Goal: Task Accomplishment & Management: Manage account settings

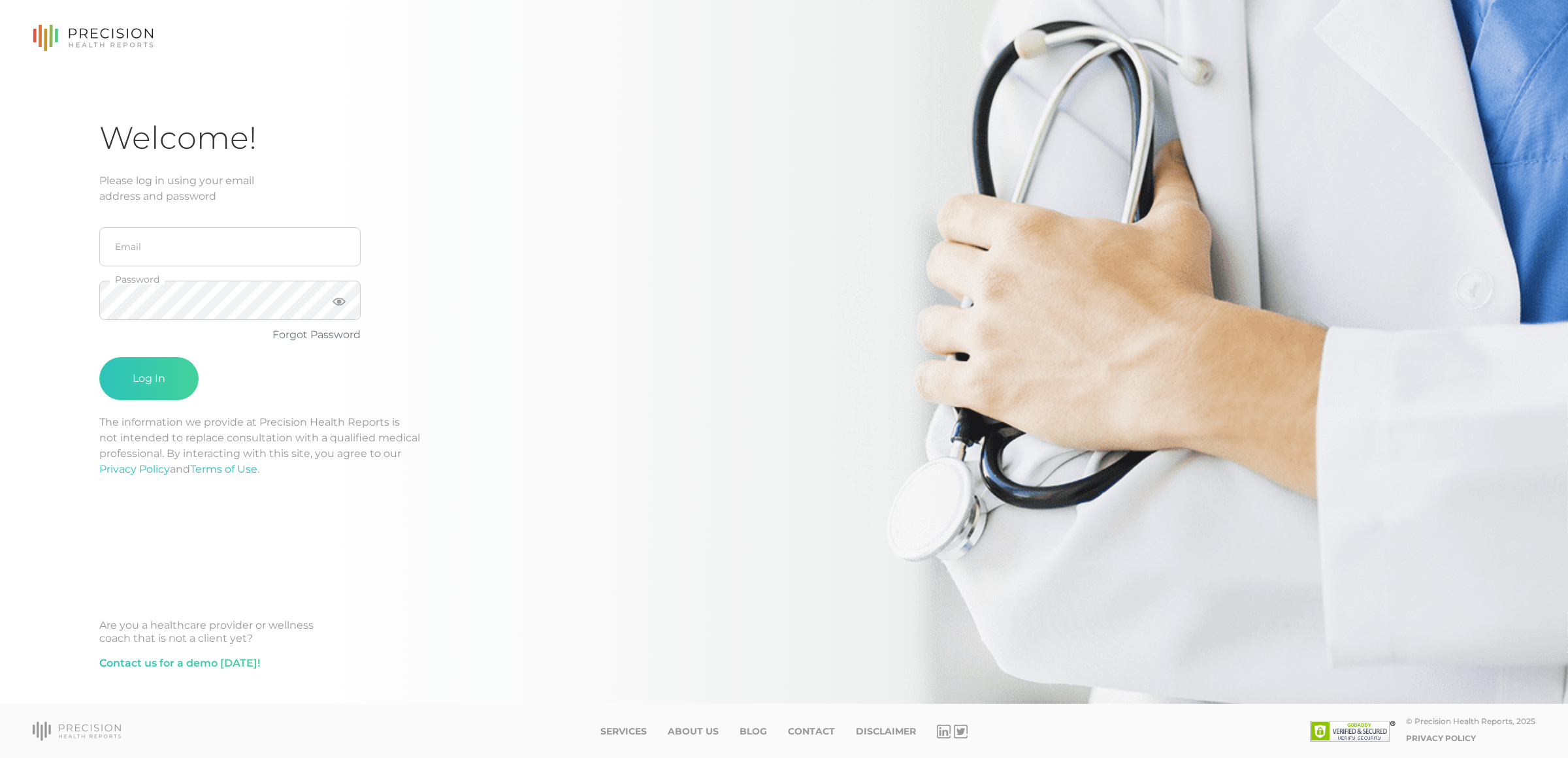
type input "[EMAIL_ADDRESS][DOMAIN_NAME]"
click at [99, 358] on button "Log In" at bounding box center [149, 379] width 99 height 43
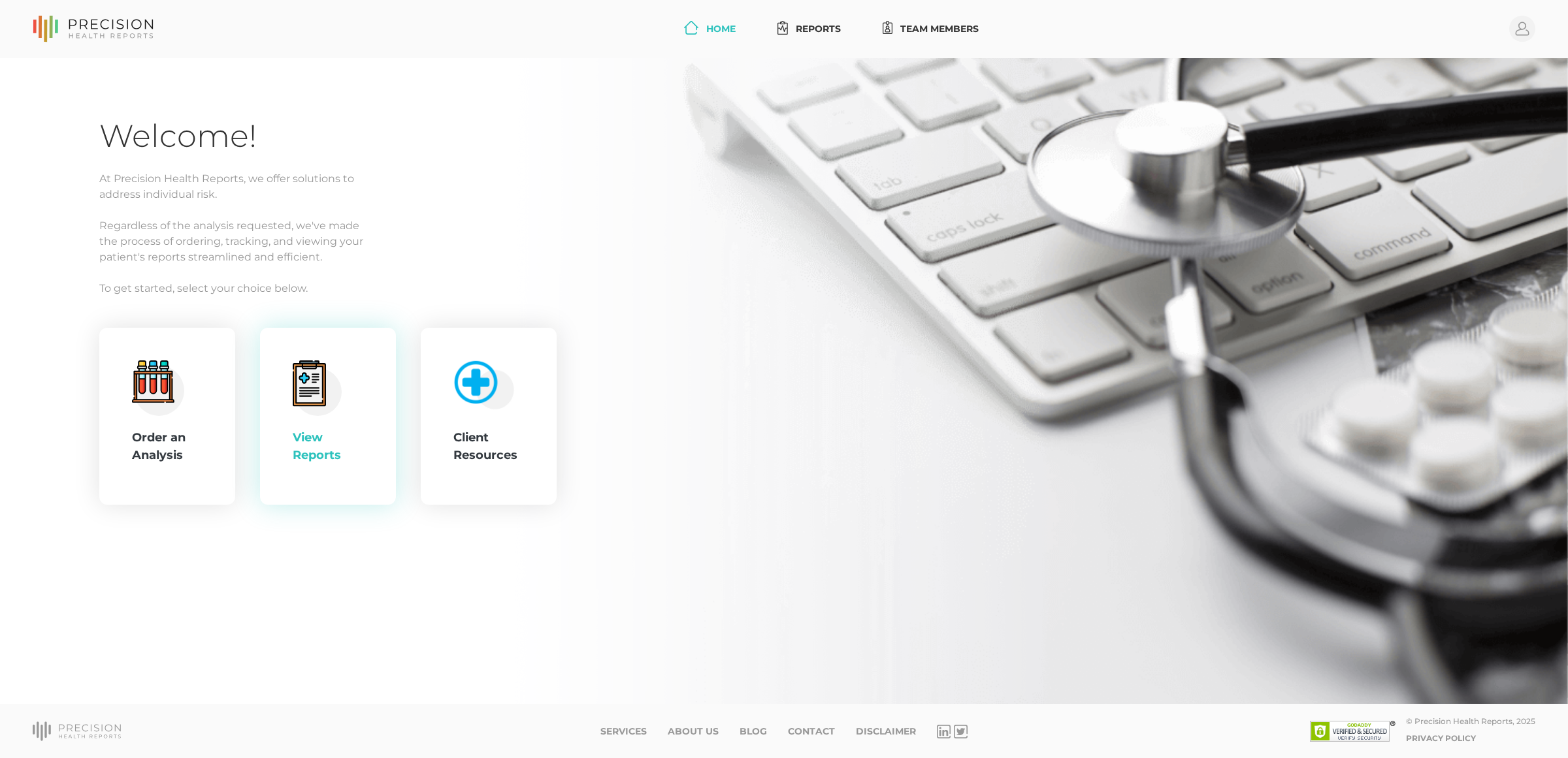
click at [325, 389] on icon at bounding box center [310, 383] width 34 height 46
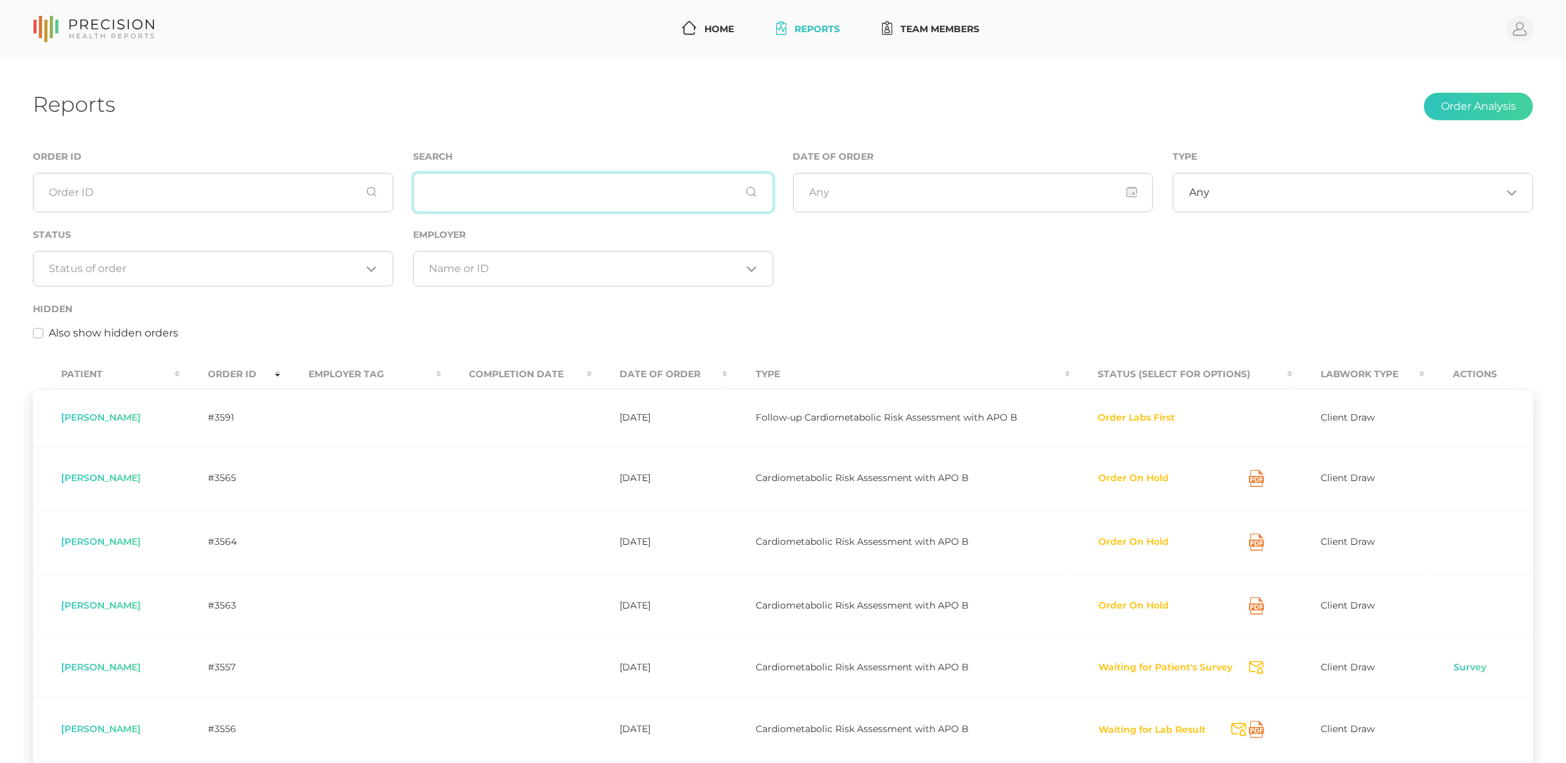
click at [518, 192] on input "text" at bounding box center [593, 192] width 360 height 39
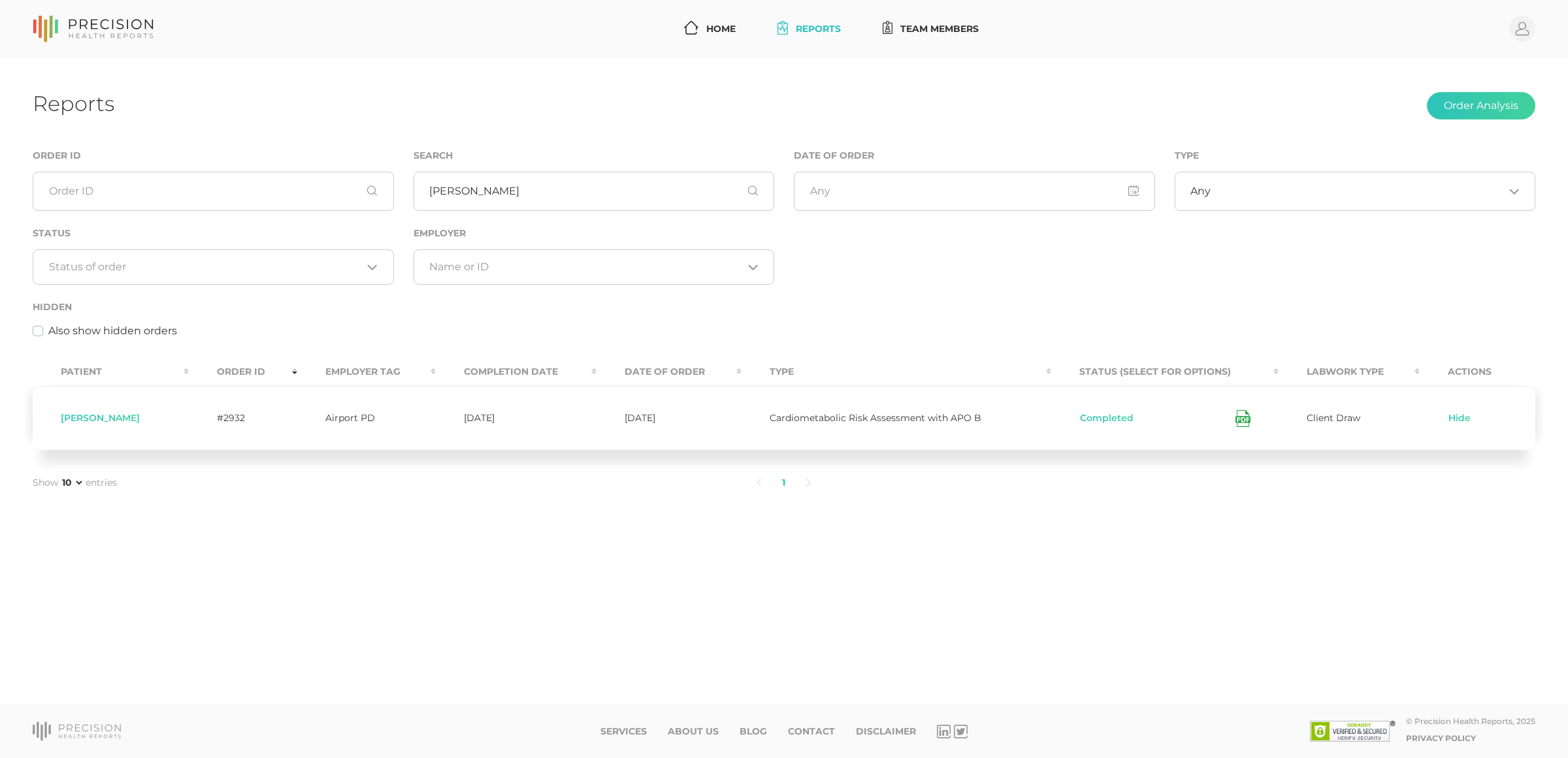
click at [1245, 423] on icon at bounding box center [1243, 418] width 15 height 17
click at [707, 198] on input "[PERSON_NAME]" at bounding box center [594, 191] width 362 height 39
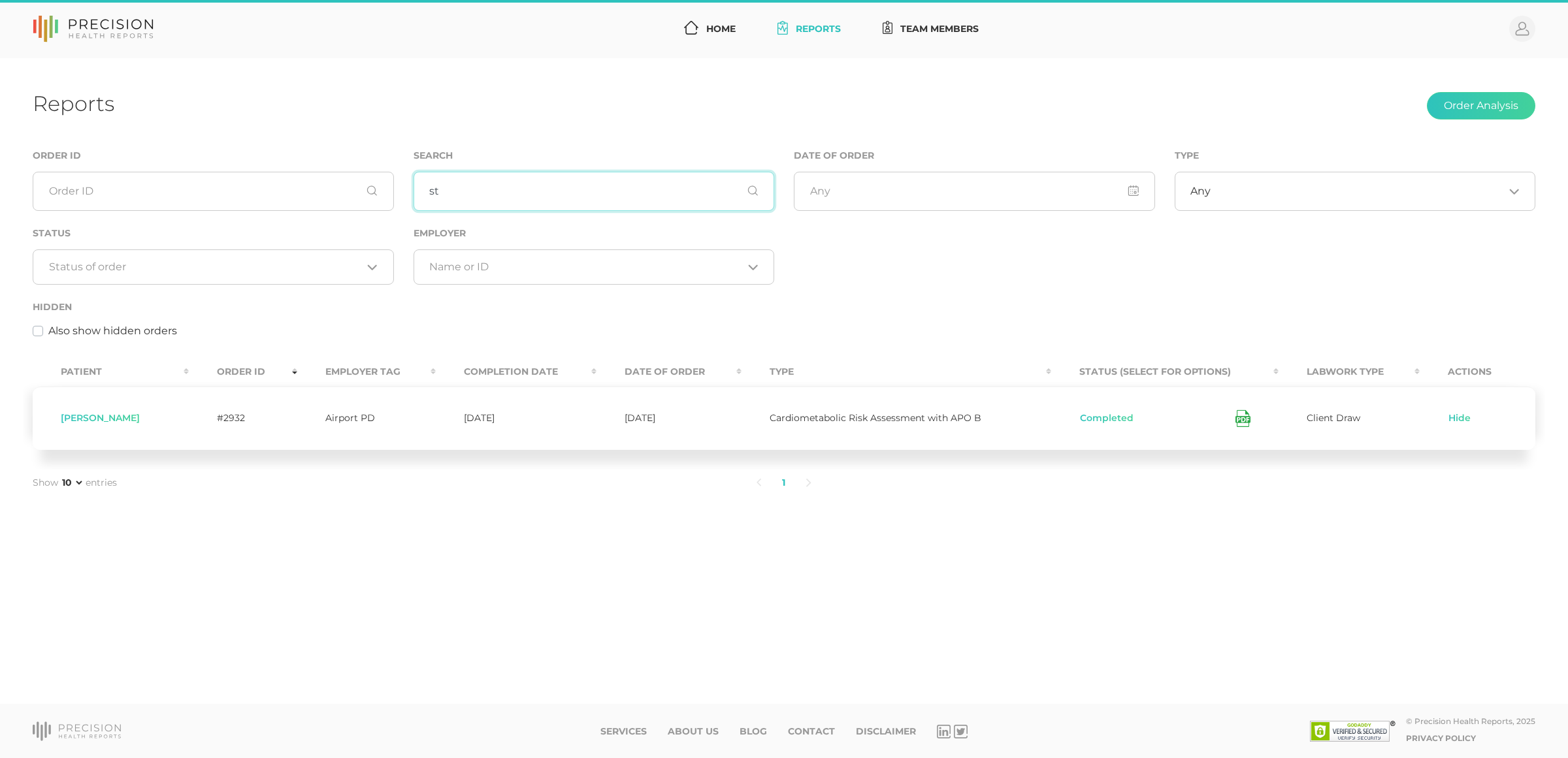
type input "s"
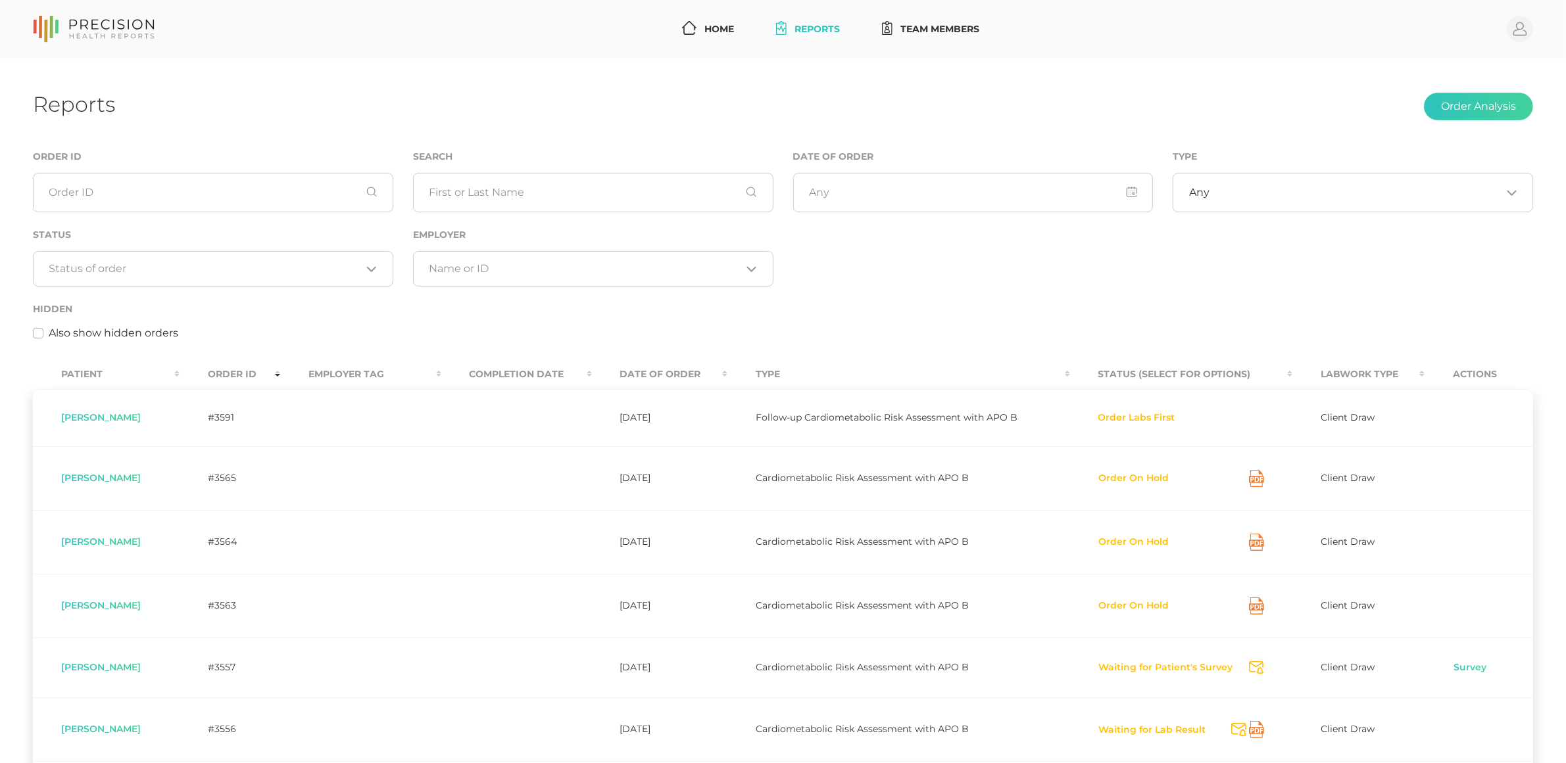
click at [1021, 287] on div "Order ID Search Date of Order Type Any Loading... Status Loading... Employer Lo…" at bounding box center [783, 252] width 1520 height 207
click at [753, 271] on icon "Search for option" at bounding box center [752, 269] width 8 height 4
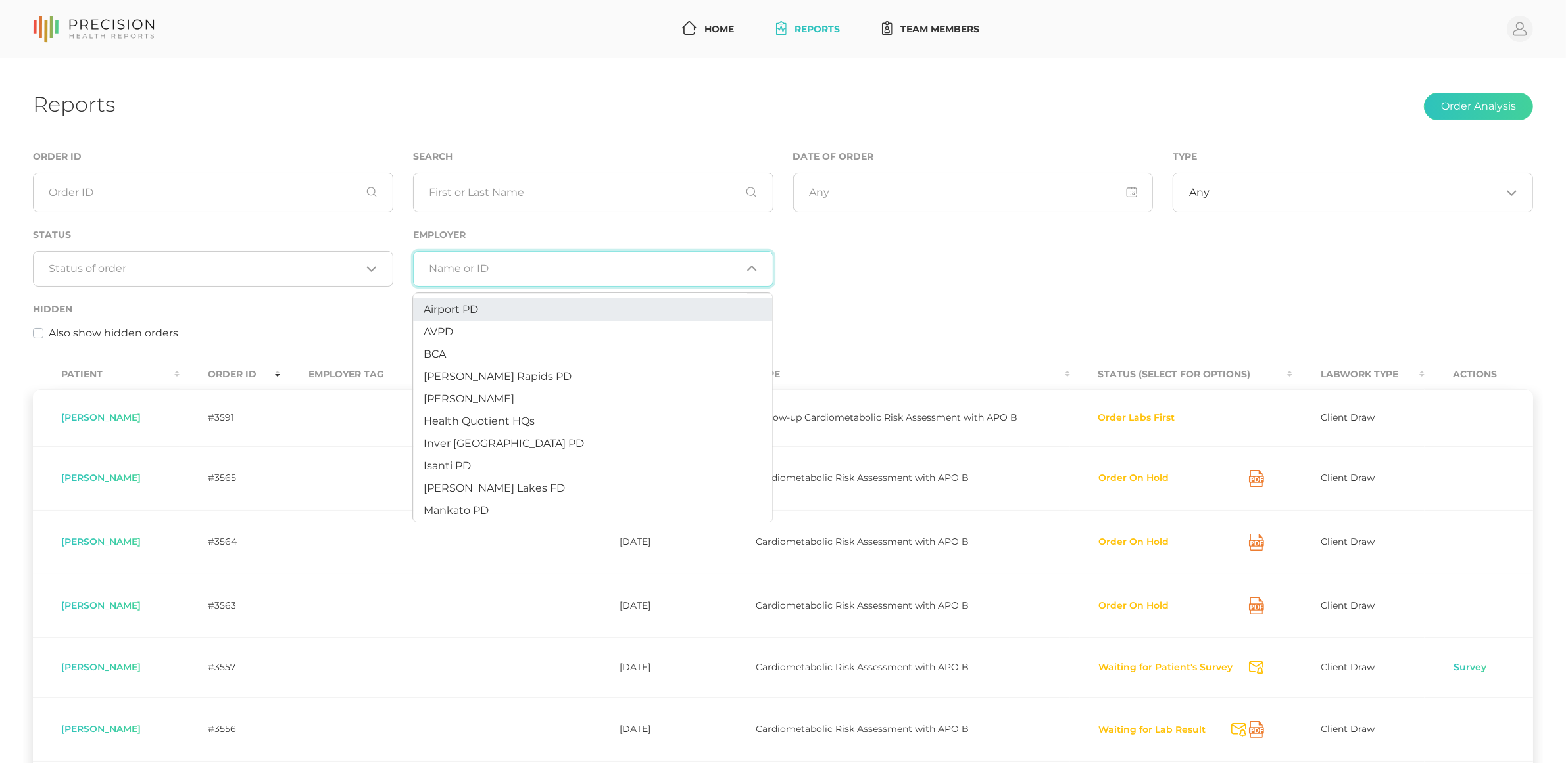
drag, startPoint x: 941, startPoint y: 278, endPoint x: 869, endPoint y: 278, distance: 71.7
click at [940, 279] on div "Order ID Search Date of Order Type Any Loading... Status Loading... Employer Lo…" at bounding box center [783, 252] width 1520 height 207
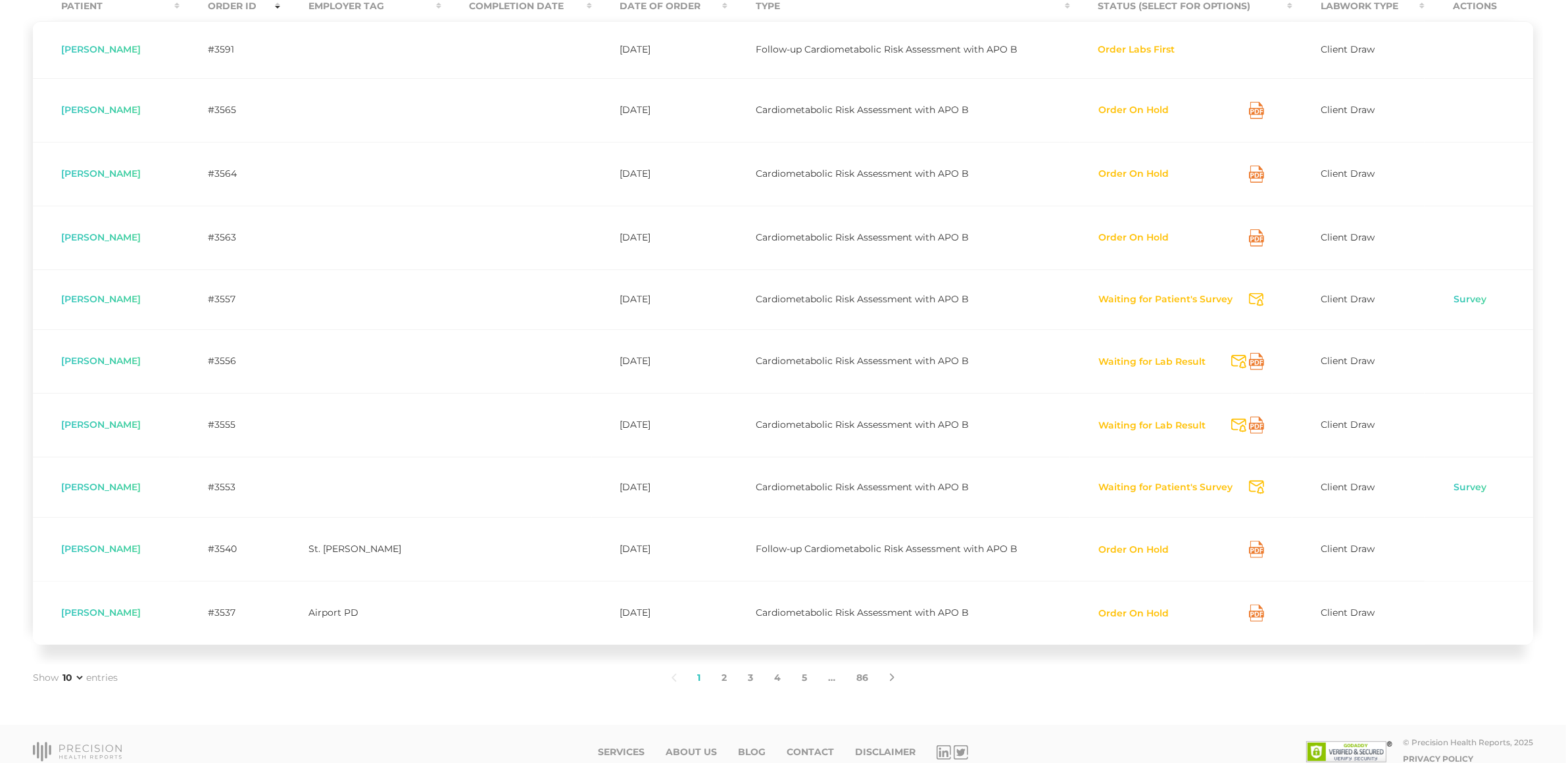
scroll to position [388, 0]
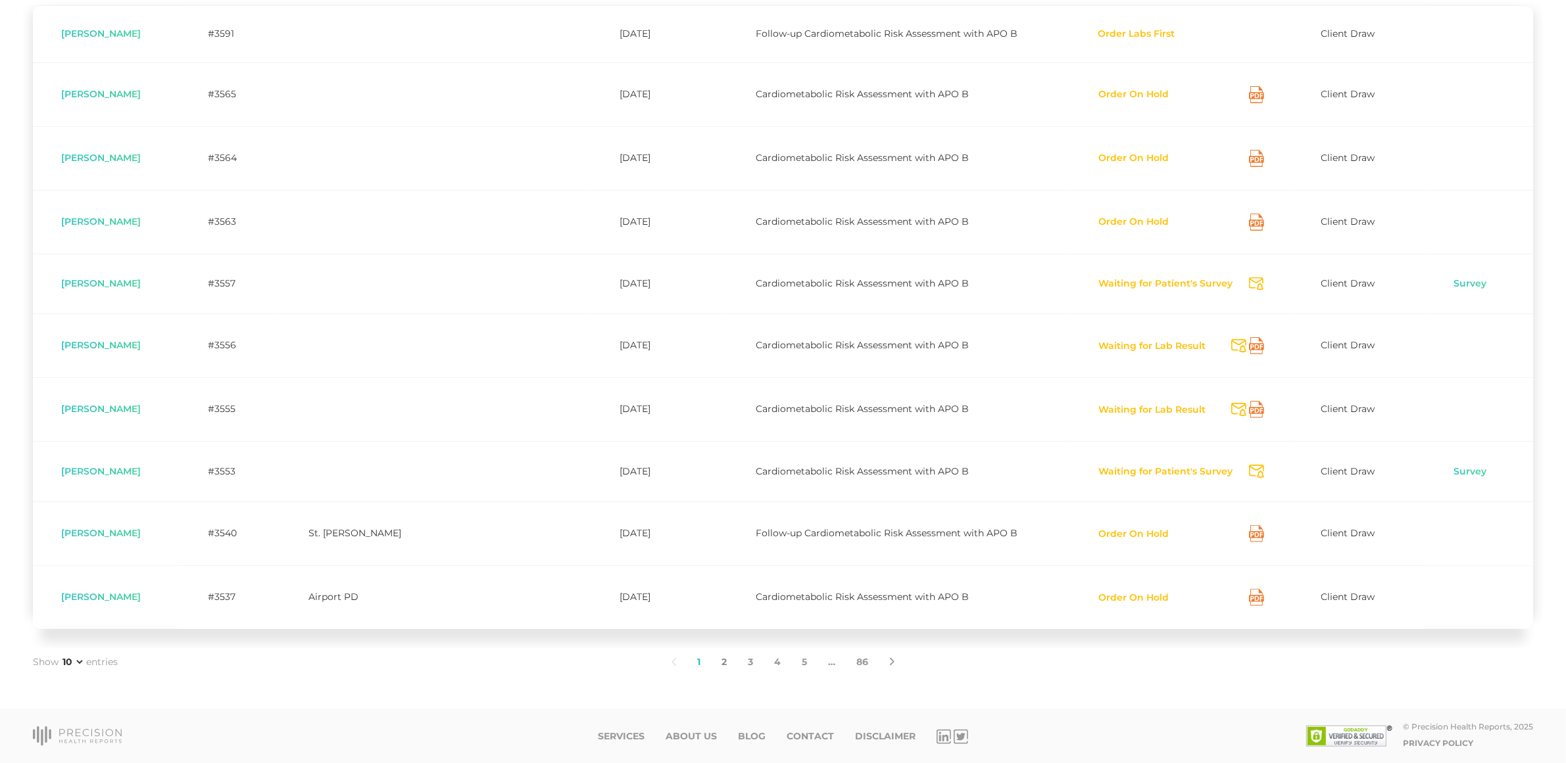
click at [723, 667] on link "2" at bounding box center [725, 663] width 26 height 28
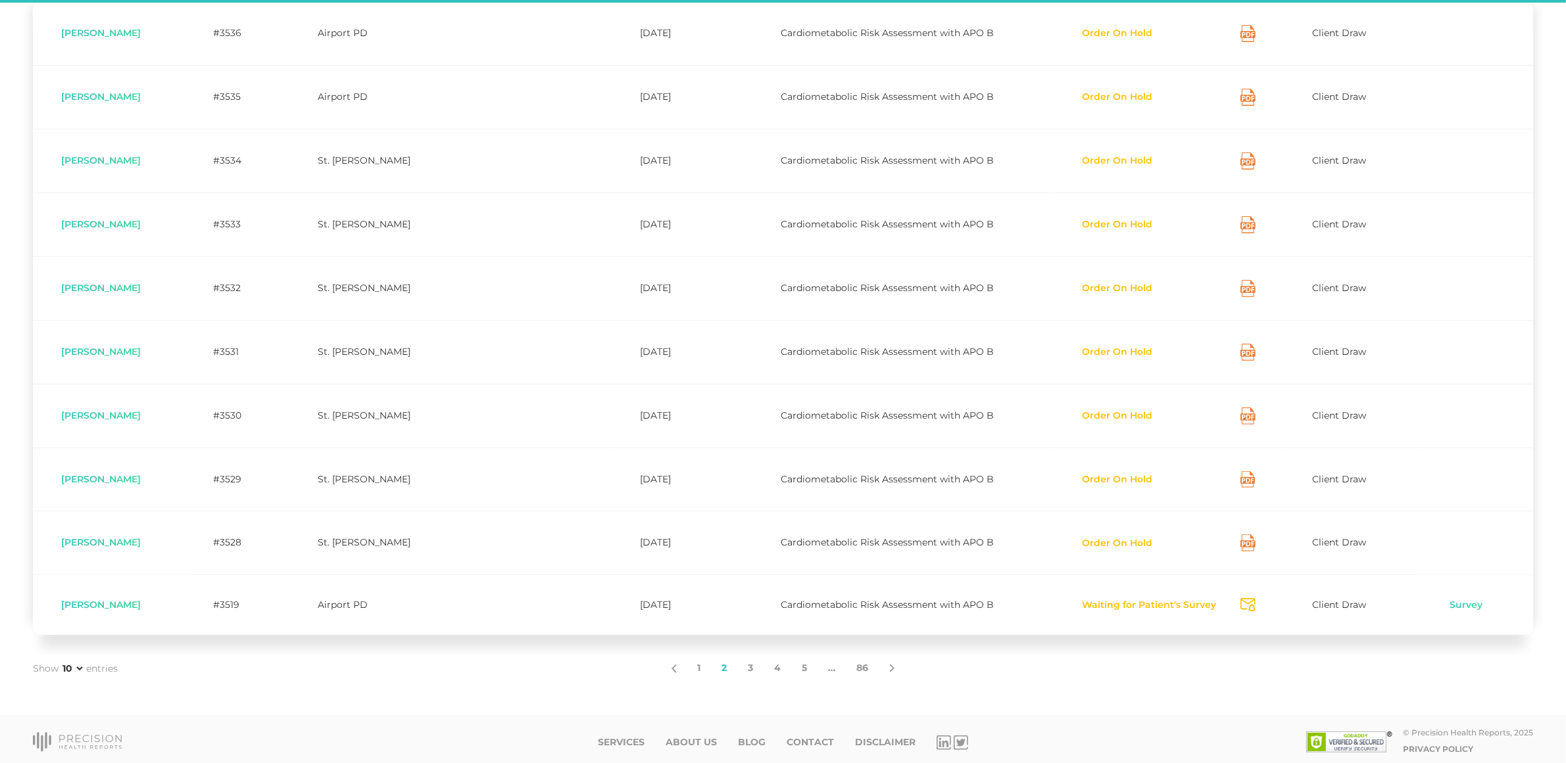
scroll to position [362, 0]
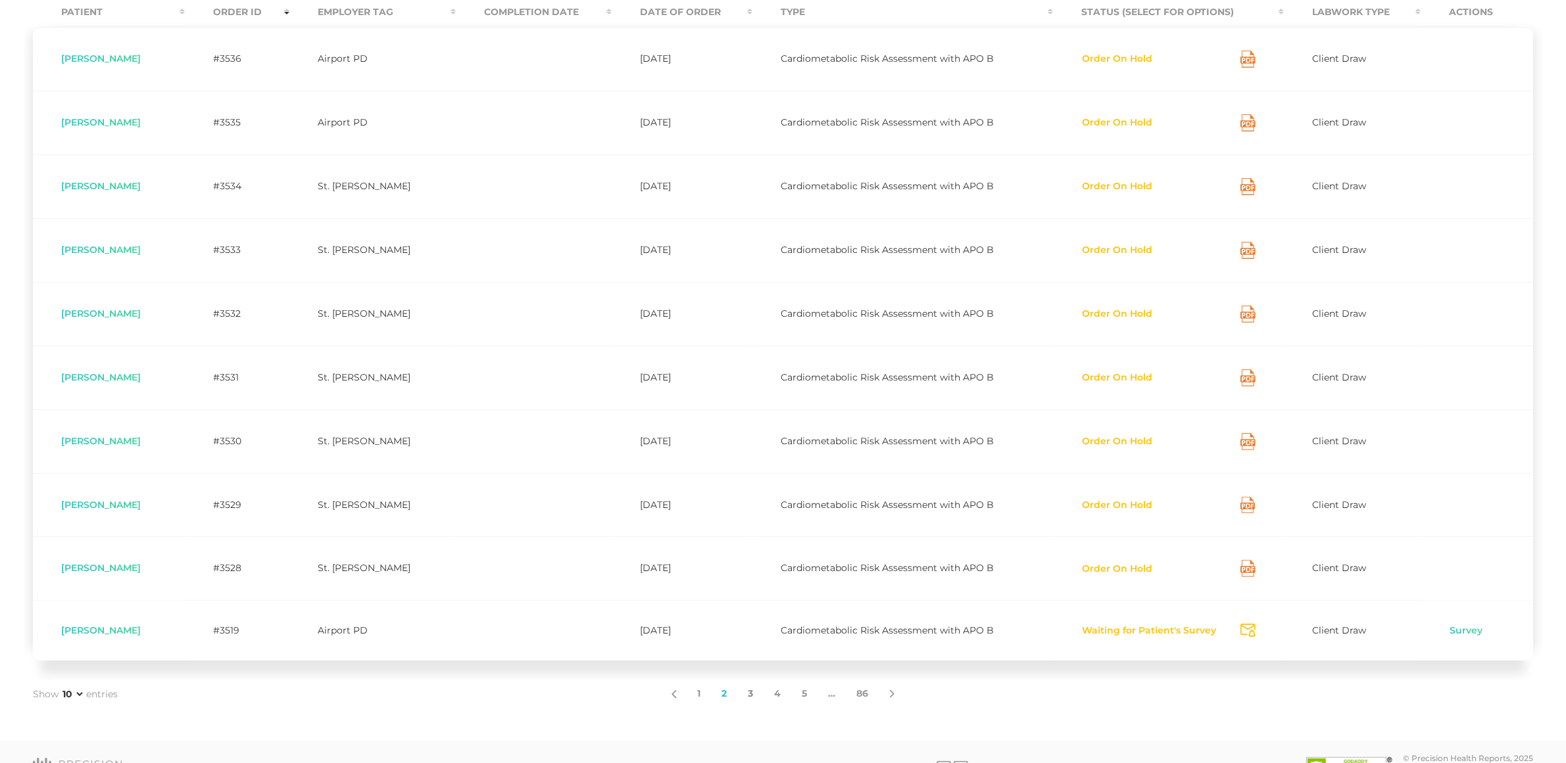
click at [747, 699] on link "3" at bounding box center [751, 695] width 26 height 28
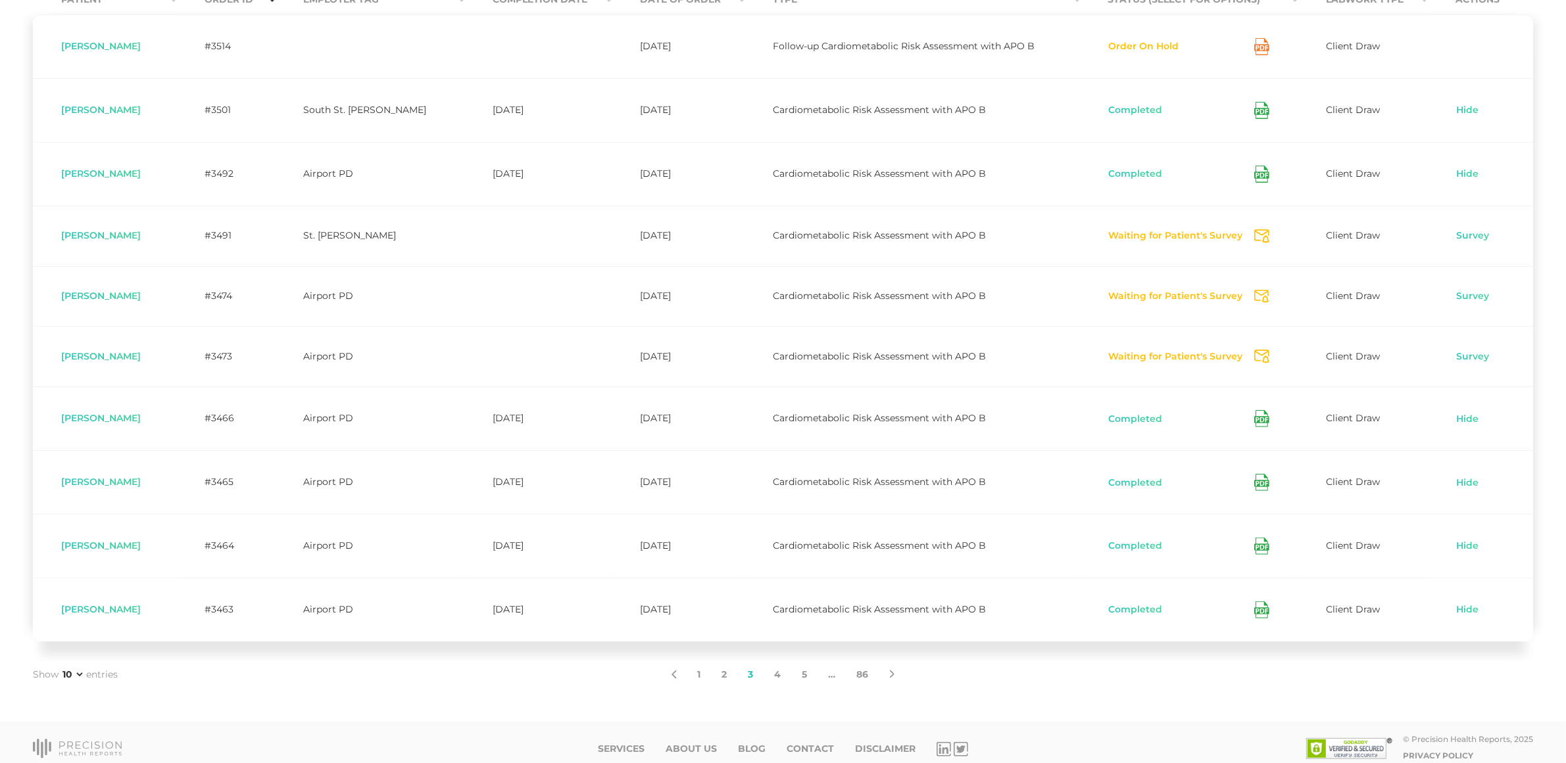
scroll to position [391, 0]
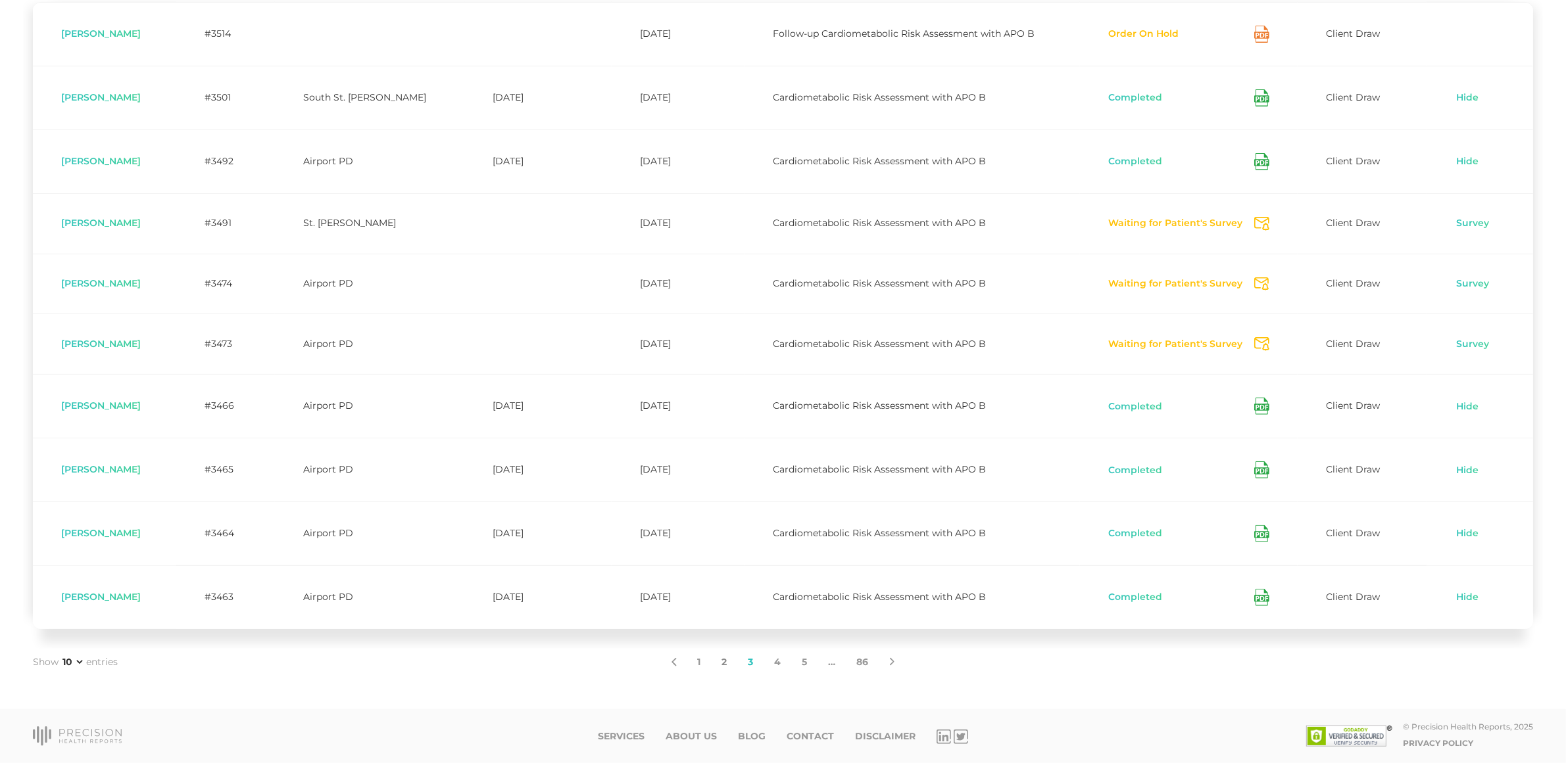
click at [721, 662] on link "2" at bounding box center [725, 663] width 26 height 28
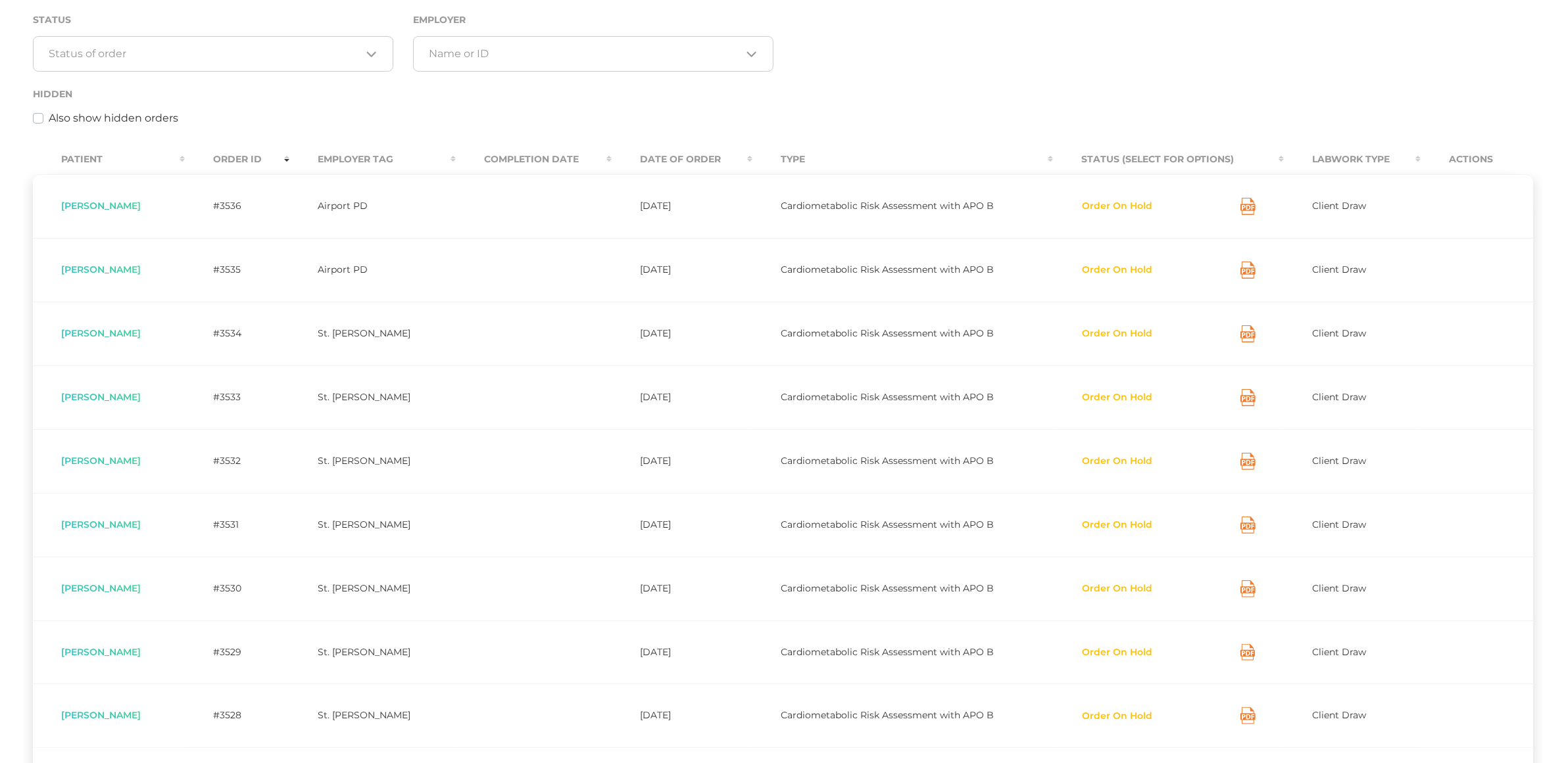
scroll to position [0, 0]
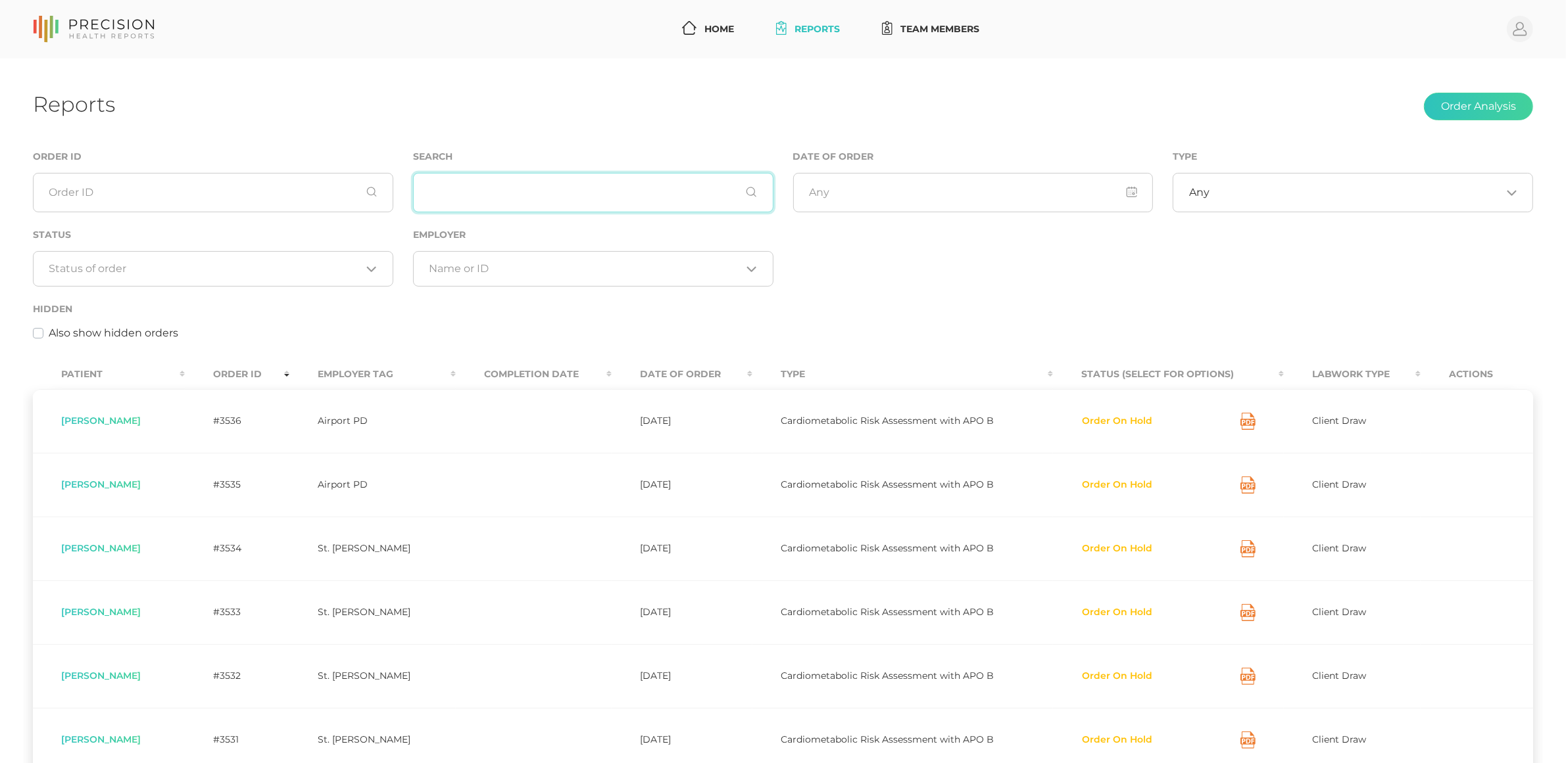
click at [625, 185] on input "text" at bounding box center [593, 192] width 360 height 39
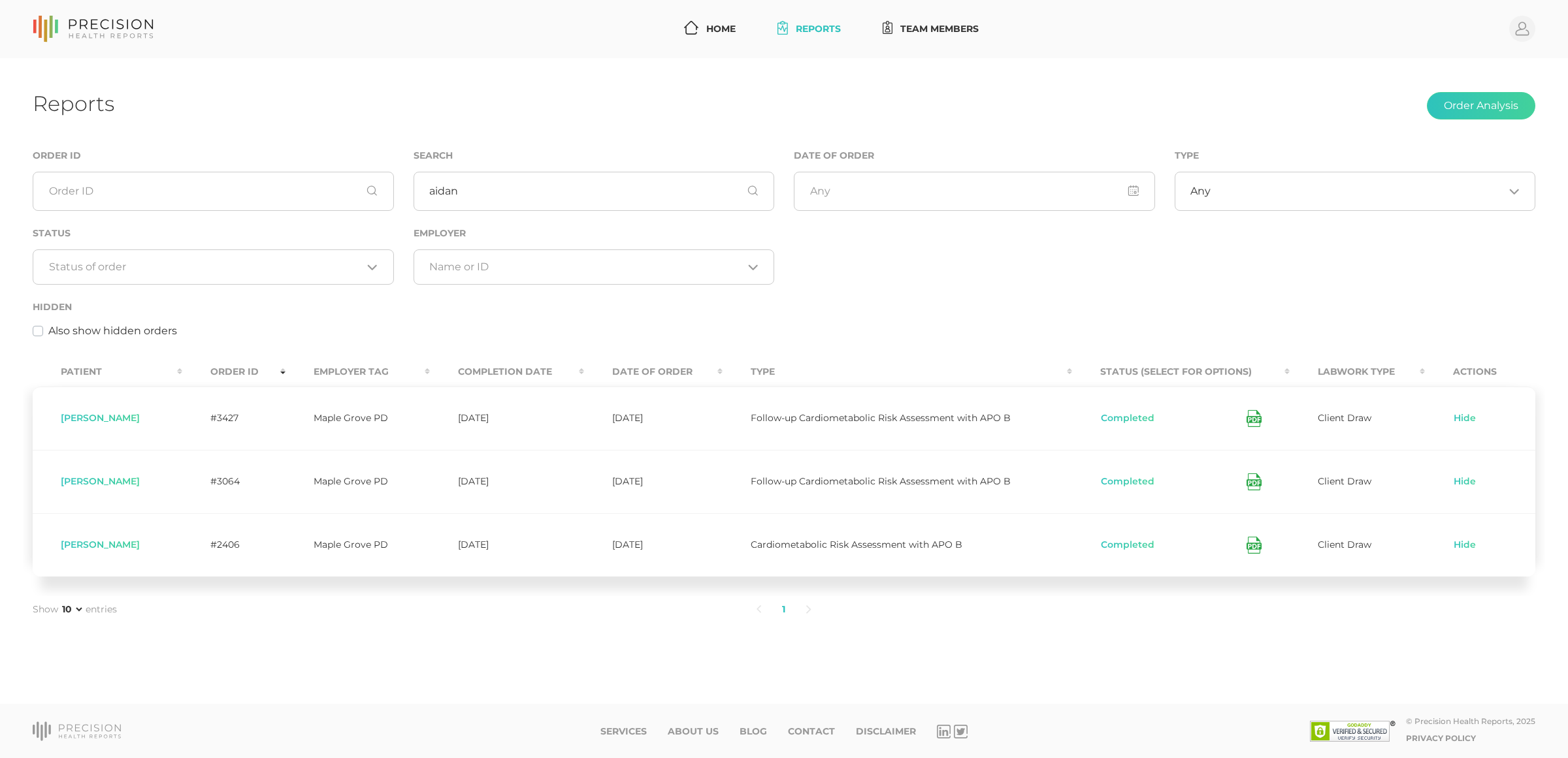
click at [1245, 422] on div "Completed" at bounding box center [1180, 418] width 161 height 17
click at [1253, 421] on icon at bounding box center [1254, 418] width 15 height 17
click at [1251, 546] on icon at bounding box center [1254, 545] width 15 height 17
click at [709, 194] on input "aidan" at bounding box center [594, 191] width 362 height 39
type input "a"
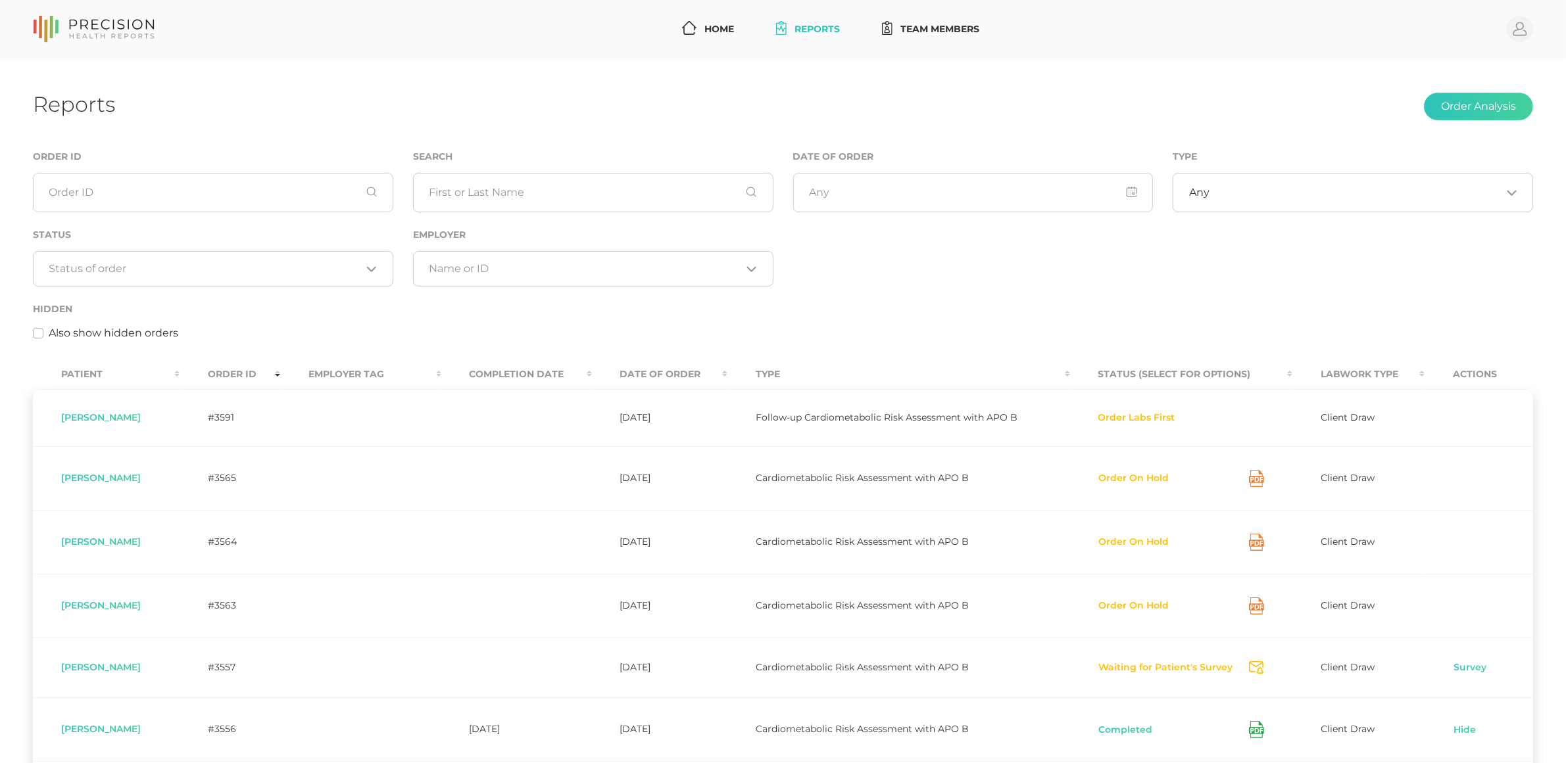
click at [767, 323] on div "Hidden Also show hidden orders" at bounding box center [783, 321] width 1500 height 40
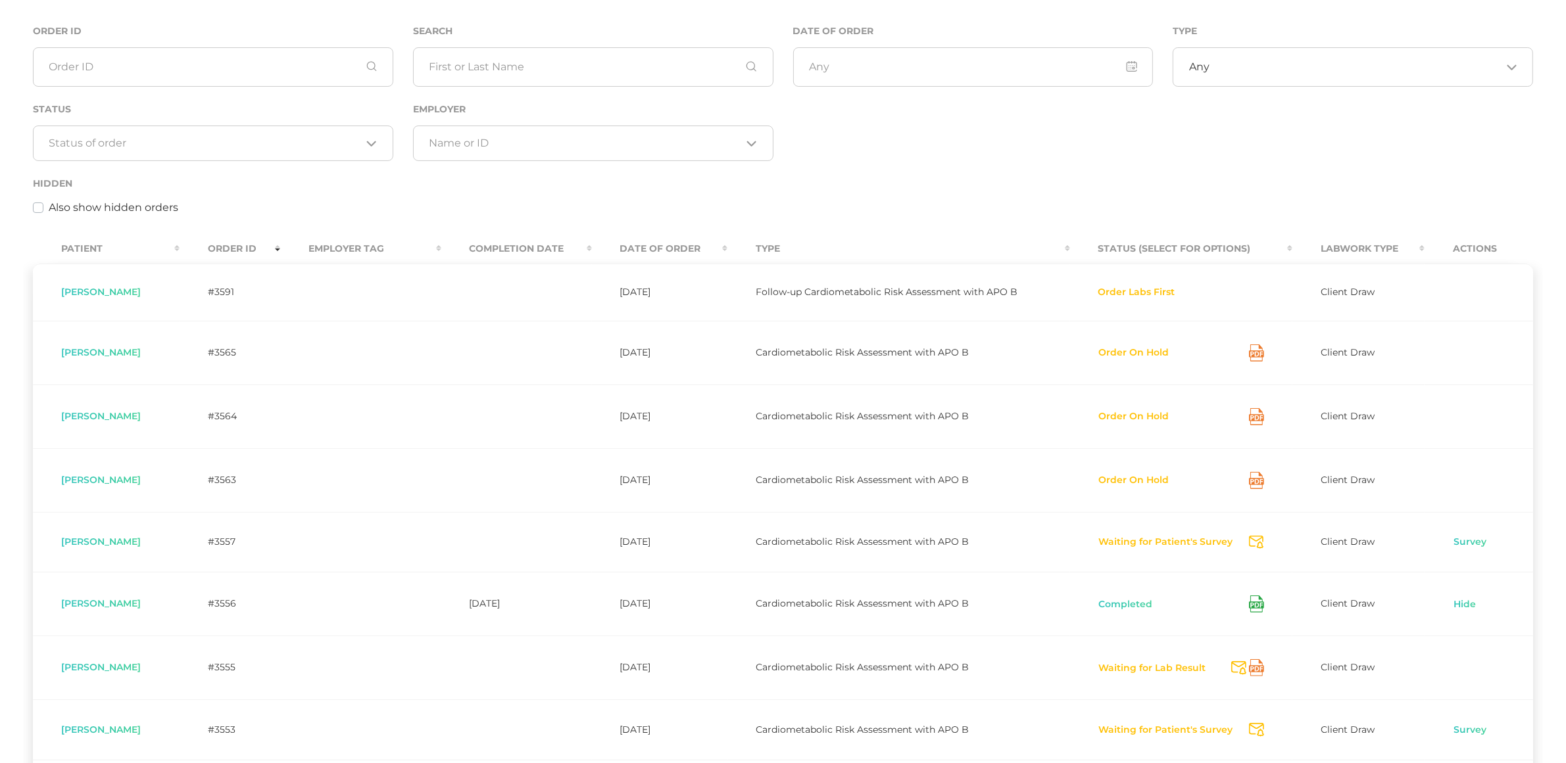
scroll to position [247, 0]
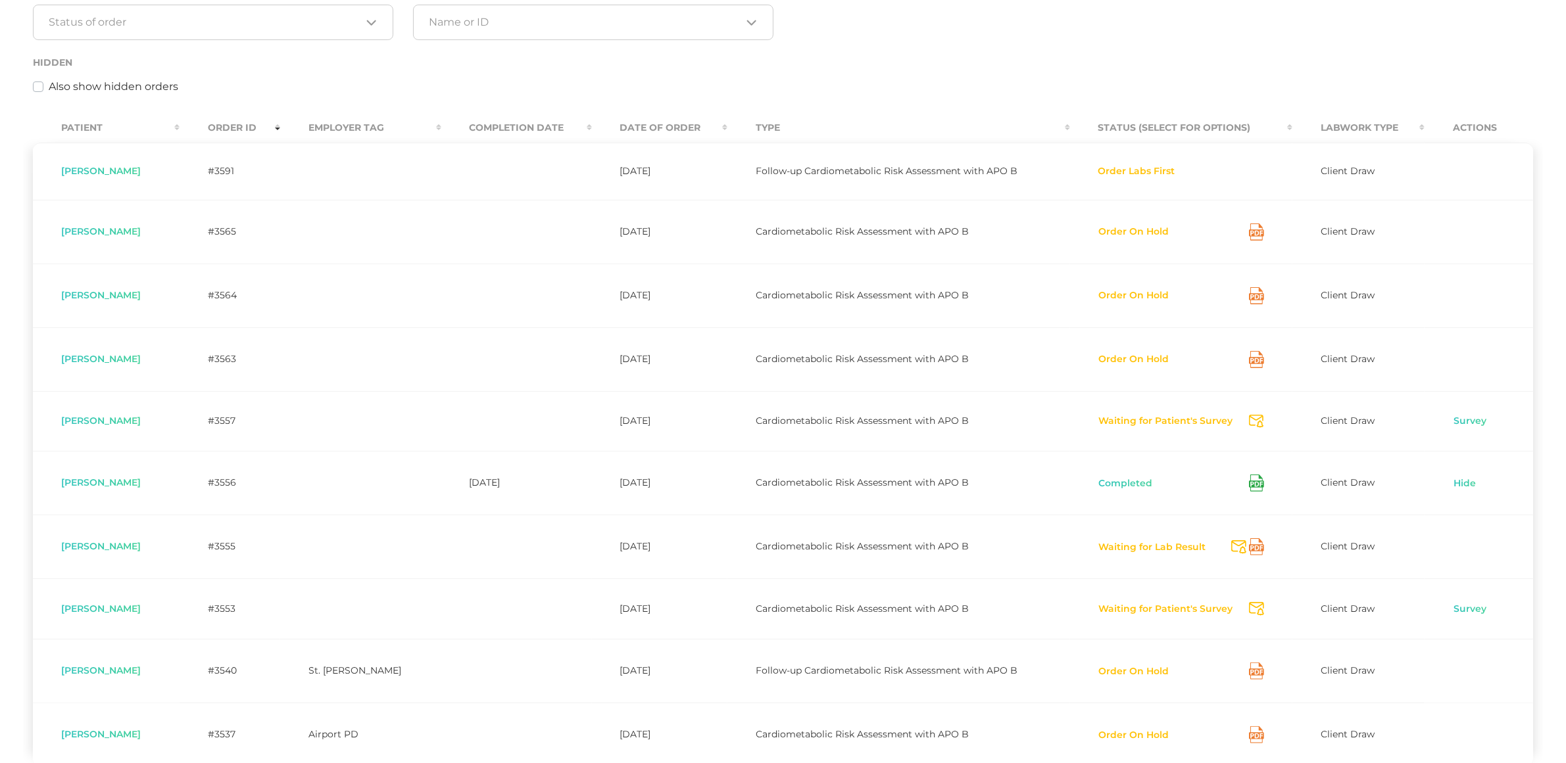
click at [1250, 481] on icon at bounding box center [1256, 483] width 15 height 17
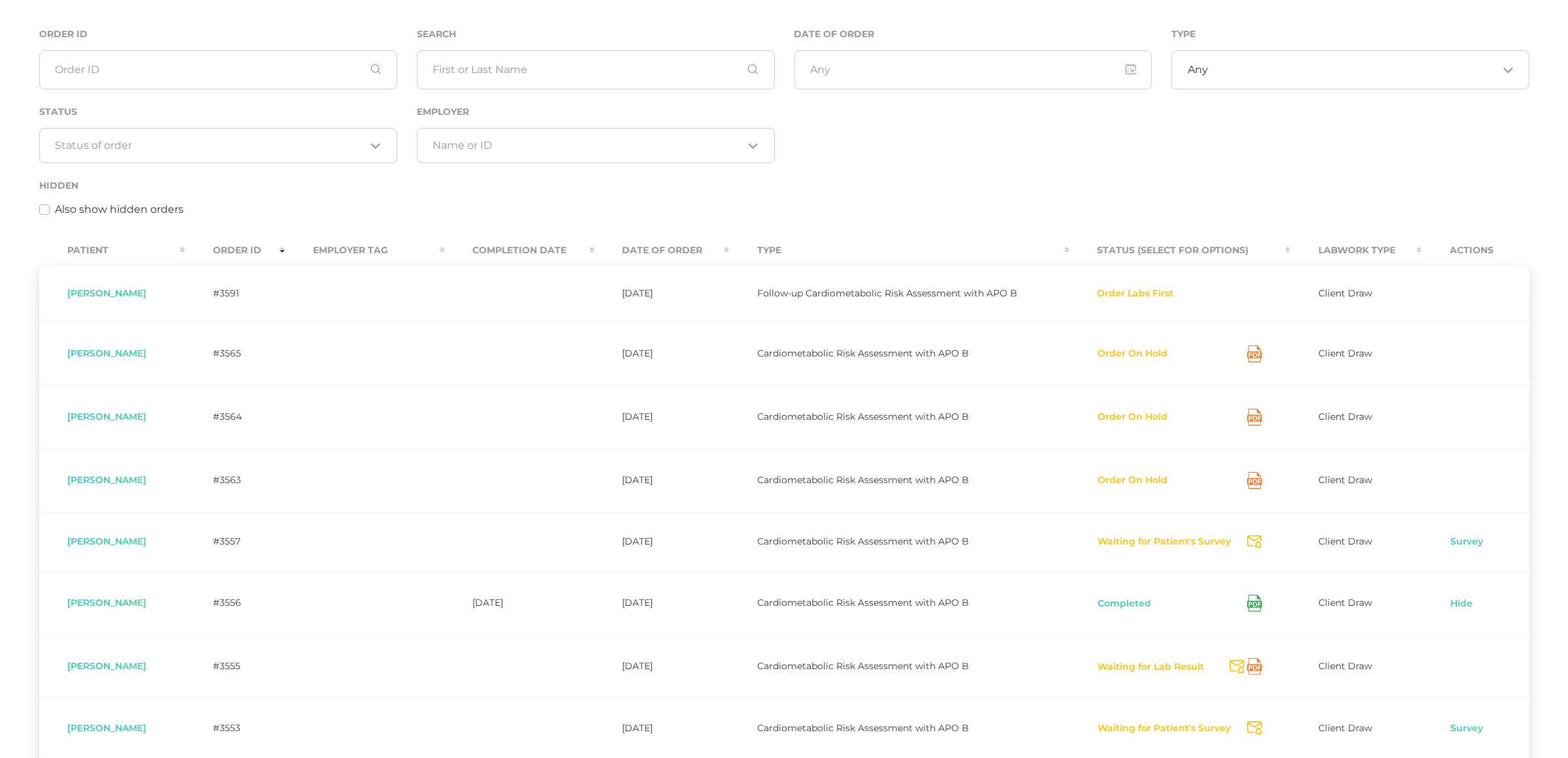
scroll to position [0, 0]
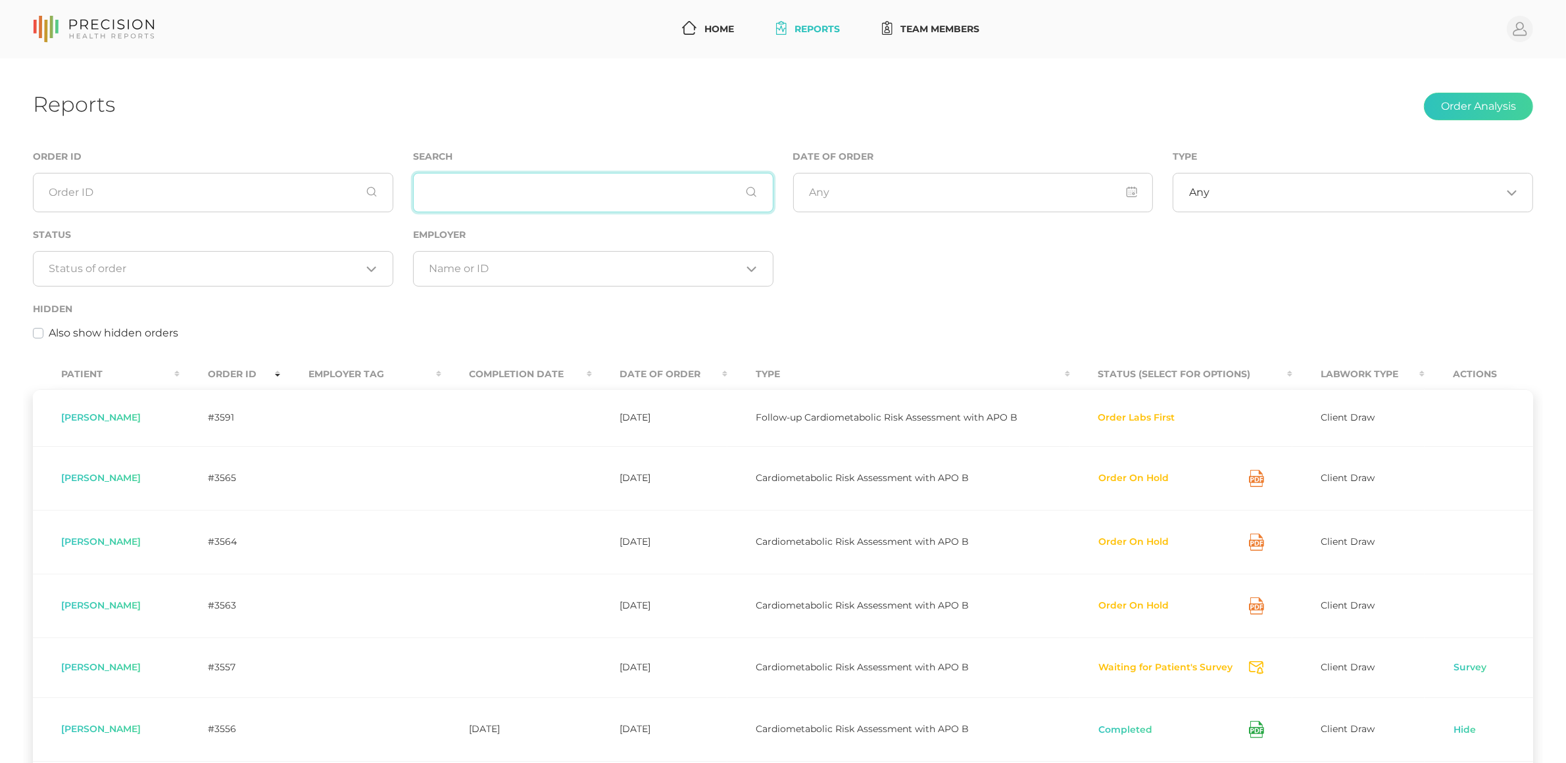
click at [481, 195] on input "text" at bounding box center [593, 192] width 360 height 39
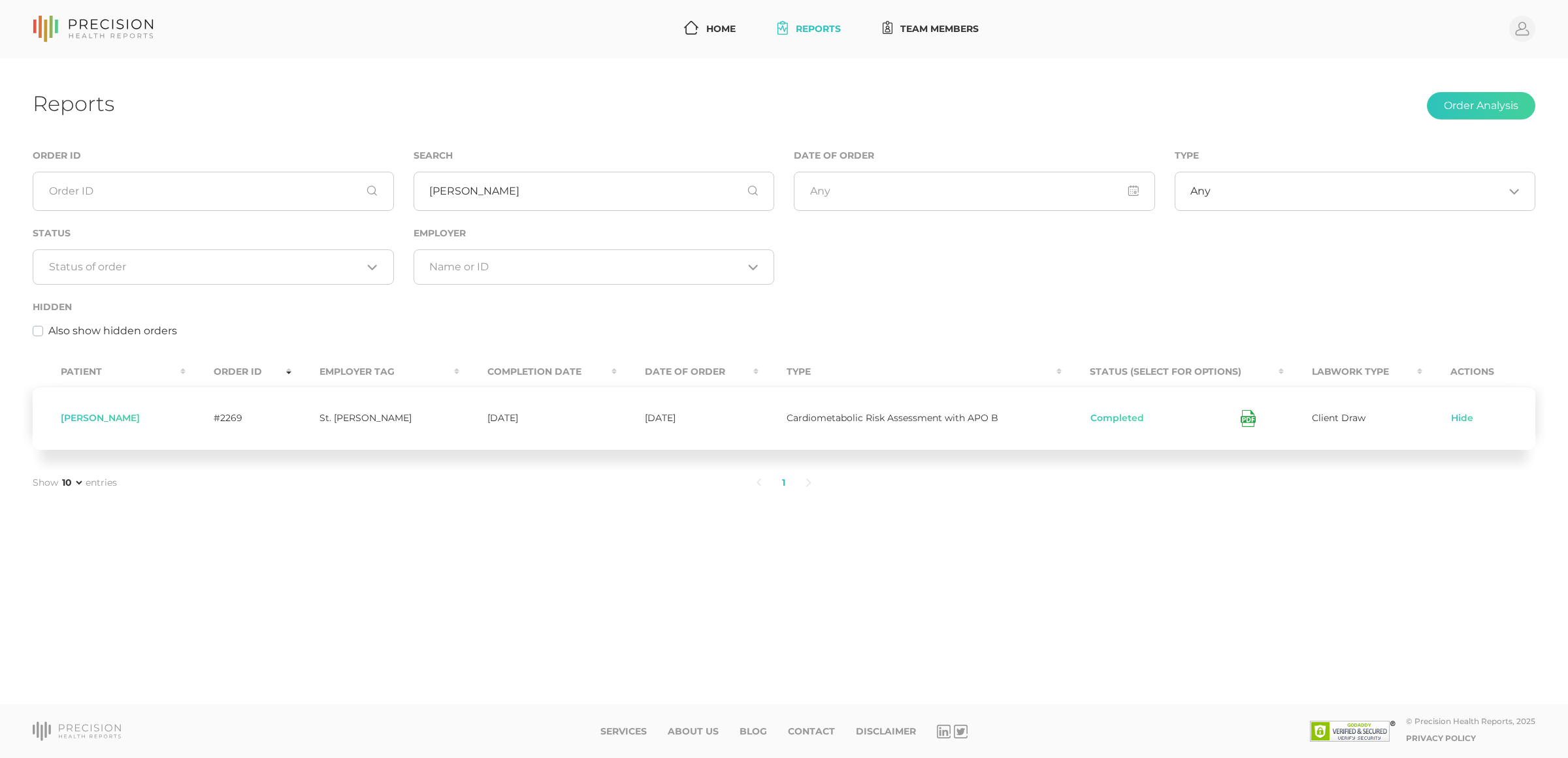
click at [1241, 417] on icon at bounding box center [1248, 418] width 15 height 17
click at [461, 190] on input "[PERSON_NAME]" at bounding box center [594, 191] width 362 height 39
click at [527, 194] on input "[PERSON_NAME]" at bounding box center [594, 191] width 362 height 39
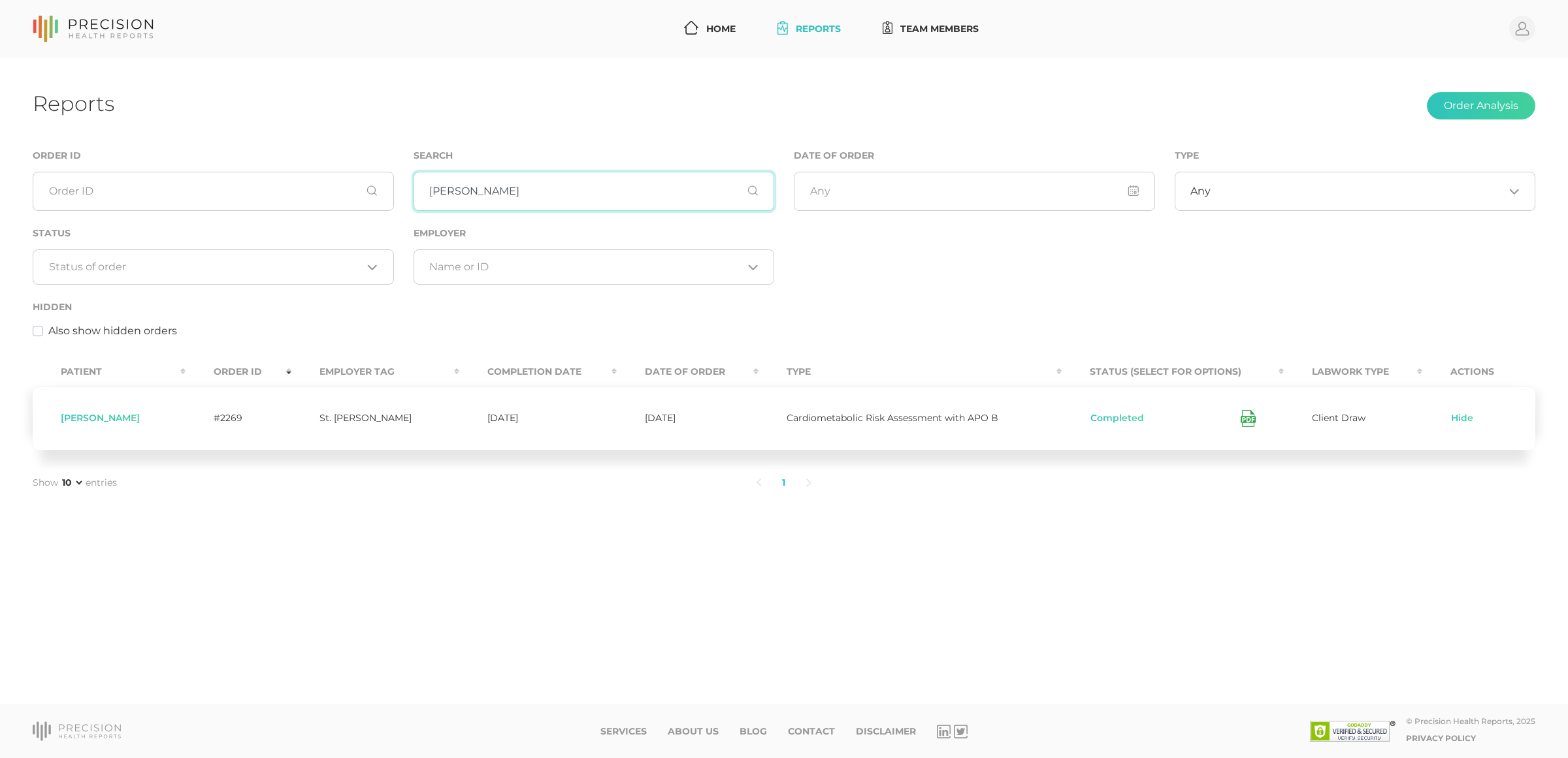
click at [527, 194] on input "[PERSON_NAME]" at bounding box center [594, 191] width 362 height 39
click at [1228, 417] on div "Completed" at bounding box center [1174, 418] width 166 height 17
click at [1238, 417] on div "Completed" at bounding box center [1174, 418] width 166 height 17
click at [1243, 419] on icon at bounding box center [1248, 418] width 15 height 17
click at [1241, 425] on icon at bounding box center [1248, 418] width 15 height 17
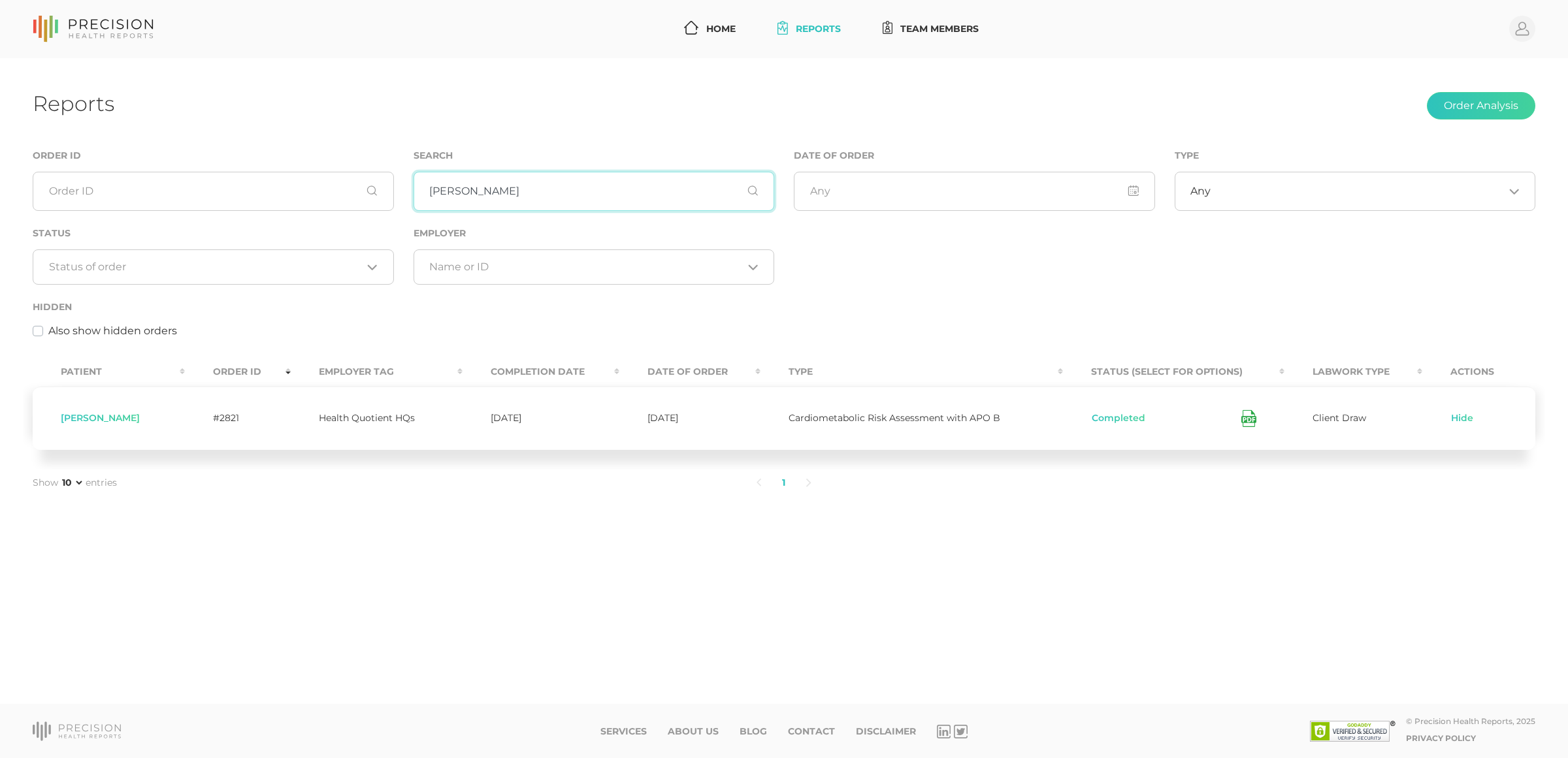
click at [371, 197] on div "Order ID Search [PERSON_NAME] Date of Order Type Any Loading... Status Loading.…" at bounding box center [784, 250] width 1522 height 206
type input "[PERSON_NAME]"
click at [1243, 421] on icon at bounding box center [1246, 419] width 7 height 3
